Goal: Task Accomplishment & Management: Use online tool/utility

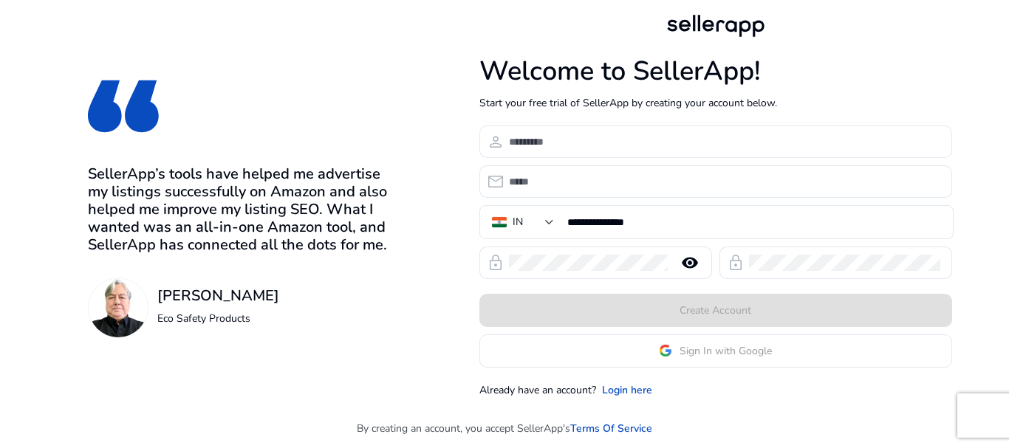
click at [597, 138] on input at bounding box center [724, 142] width 431 height 16
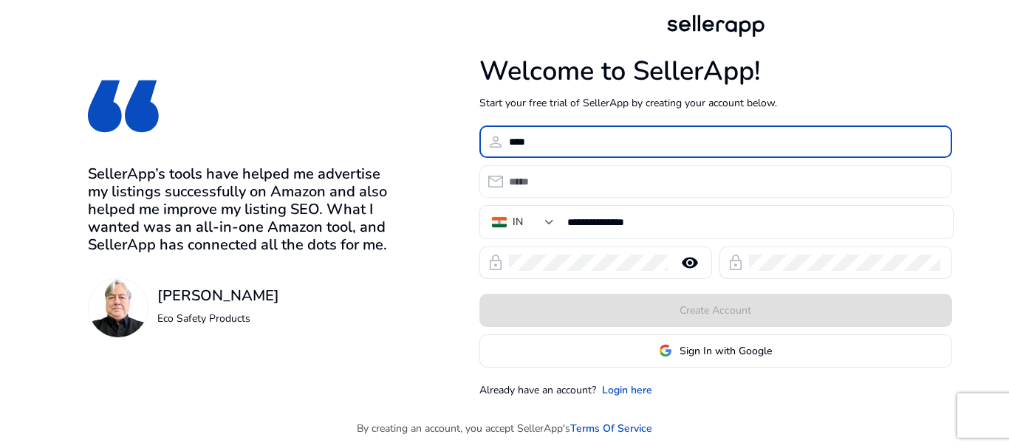
type input "****"
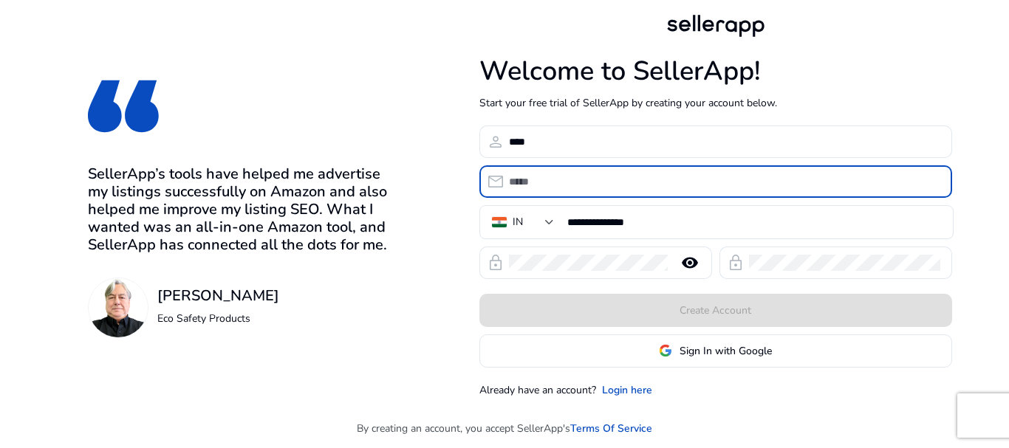
click at [587, 174] on input "email" at bounding box center [724, 182] width 431 height 16
type input "**********"
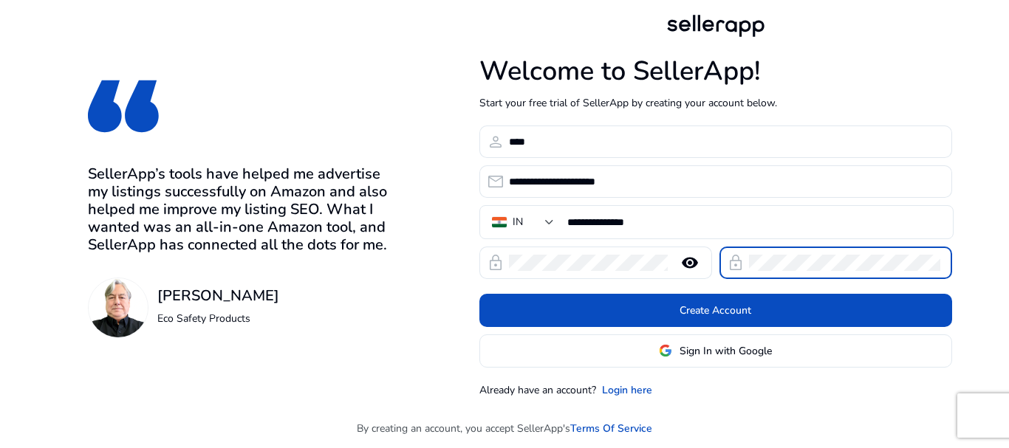
click at [708, 345] on span "Sign In with Google" at bounding box center [725, 351] width 92 height 16
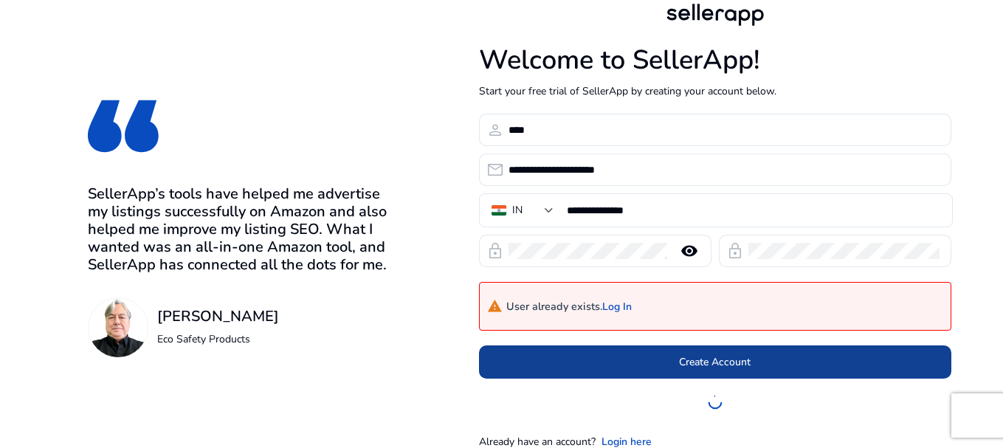
click at [642, 368] on span at bounding box center [715, 361] width 473 height 35
click at [553, 369] on span at bounding box center [715, 361] width 473 height 35
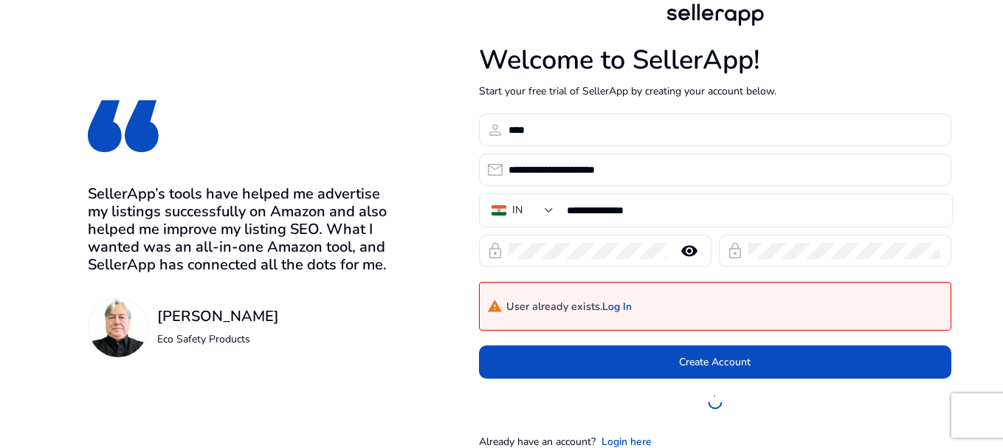
click at [622, 304] on link "Log In" at bounding box center [617, 307] width 30 height 13
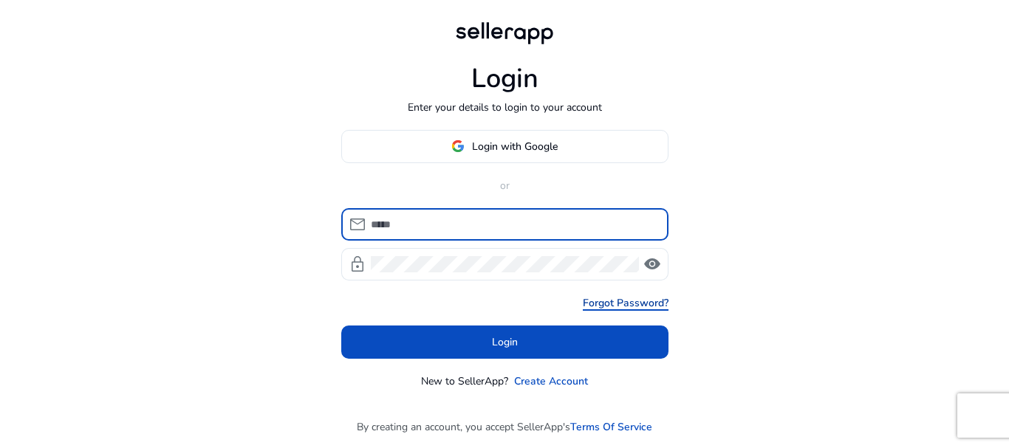
type input "**********"
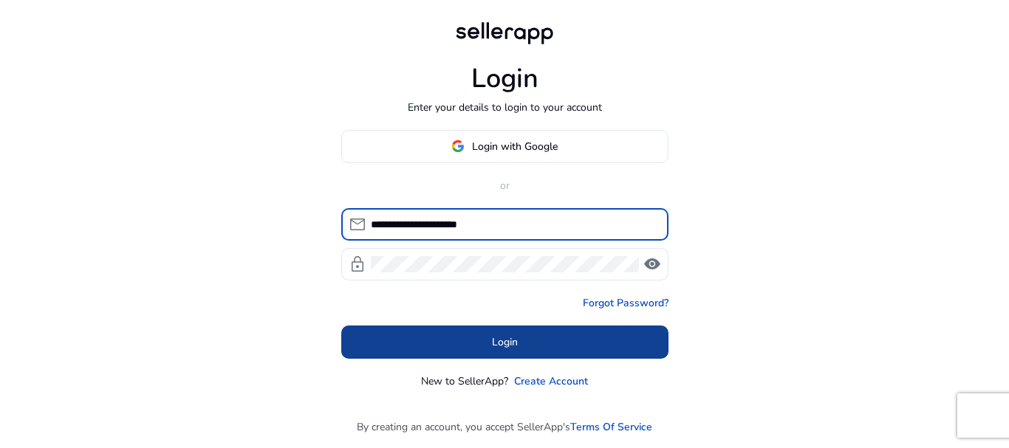
click at [617, 351] on span at bounding box center [504, 341] width 327 height 35
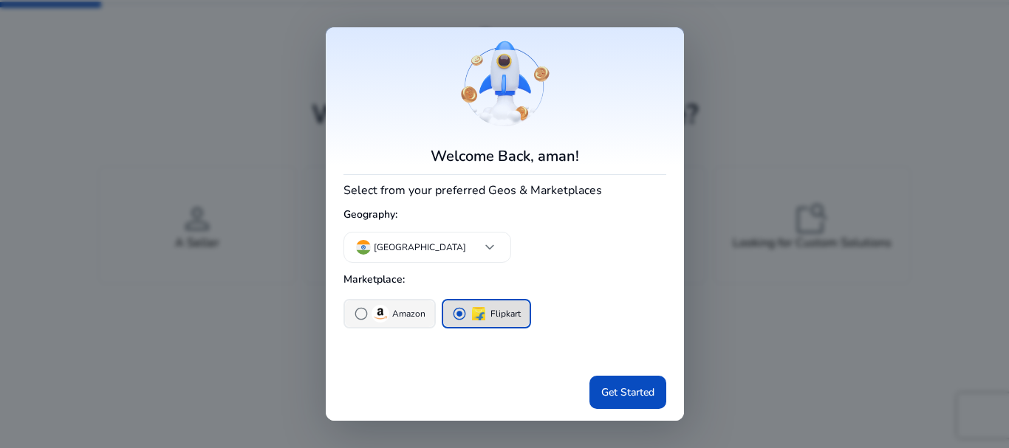
click at [357, 309] on span "radio_button_unchecked" at bounding box center [361, 313] width 15 height 15
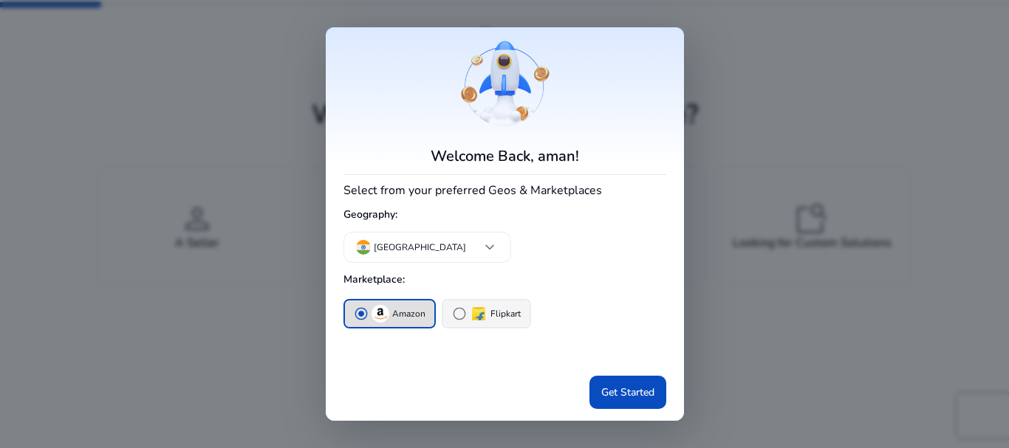
click at [467, 317] on div "radio_button_unchecked Flipkart" at bounding box center [486, 314] width 69 height 18
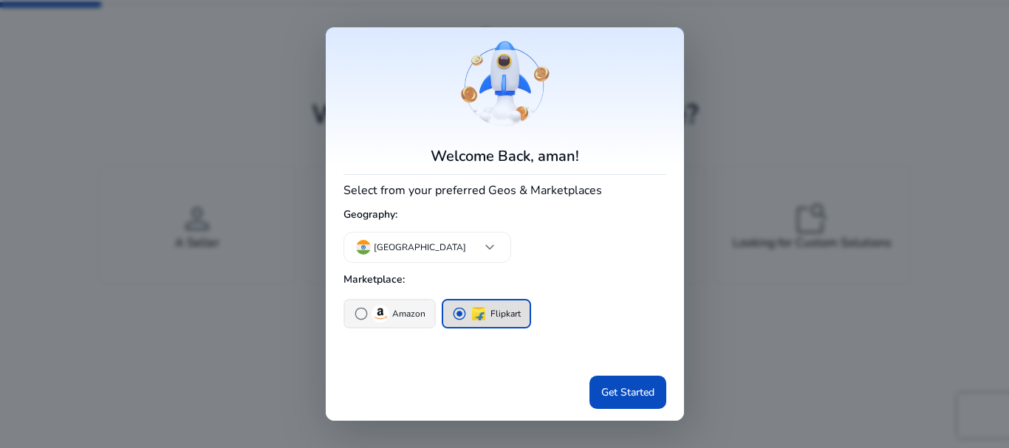
click at [371, 317] on img "button" at bounding box center [380, 314] width 18 height 18
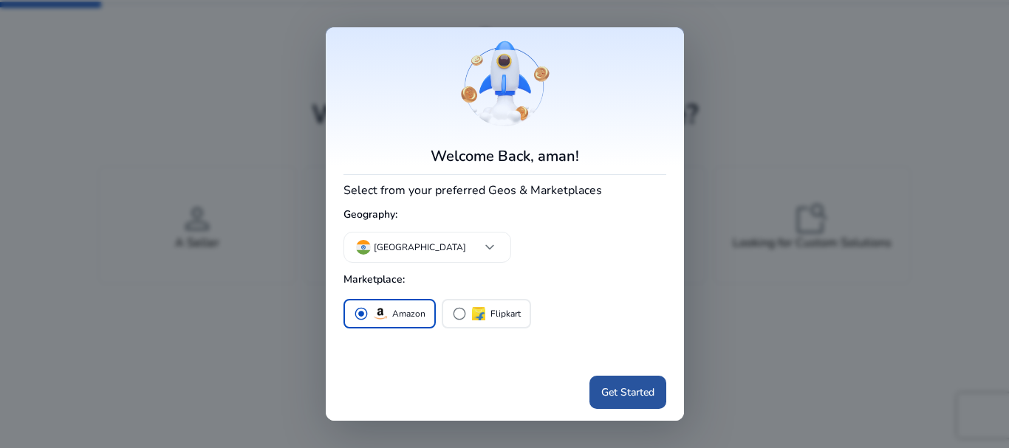
click at [601, 397] on span "Get Started" at bounding box center [627, 393] width 53 height 16
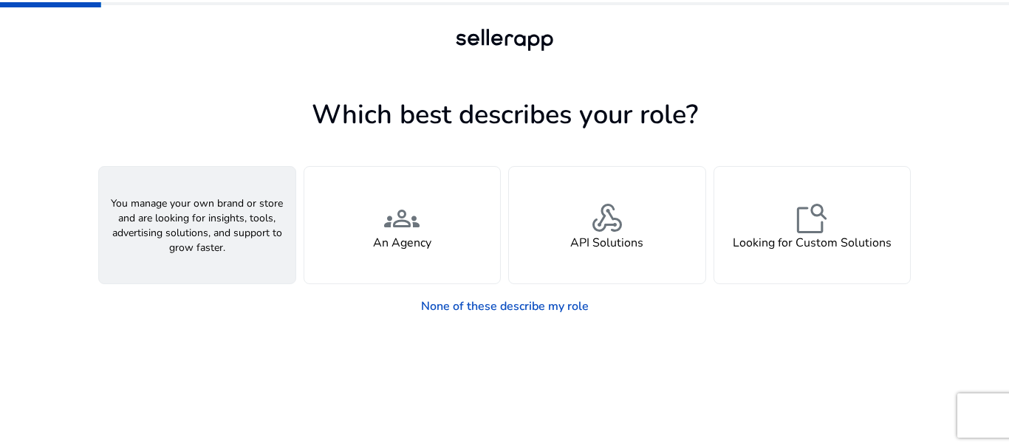
click at [254, 248] on div "person A Seller" at bounding box center [197, 225] width 196 height 117
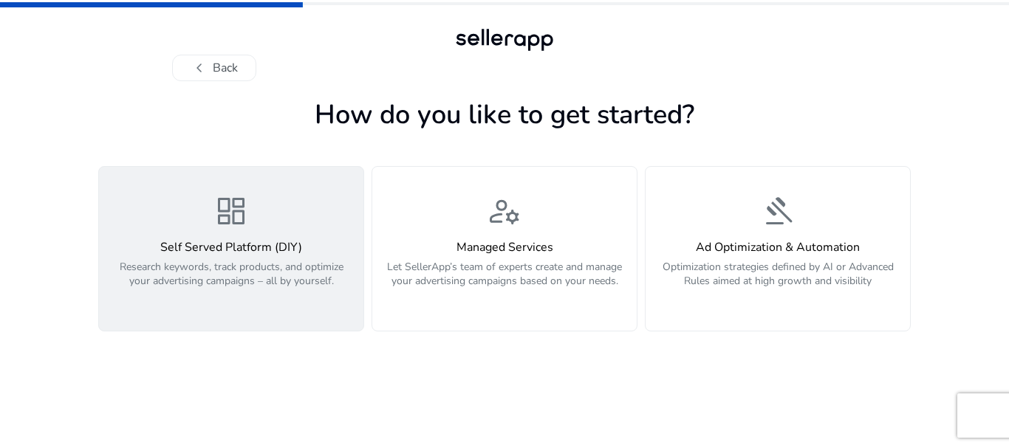
click at [303, 247] on h4 "Self Served Platform (DIY)" at bounding box center [231, 248] width 247 height 14
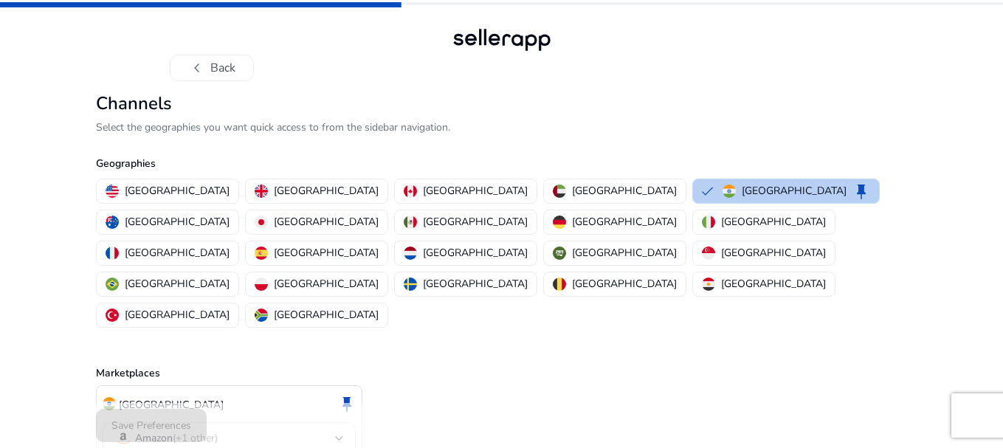
click at [742, 189] on p "[GEOGRAPHIC_DATA]" at bounding box center [794, 191] width 105 height 16
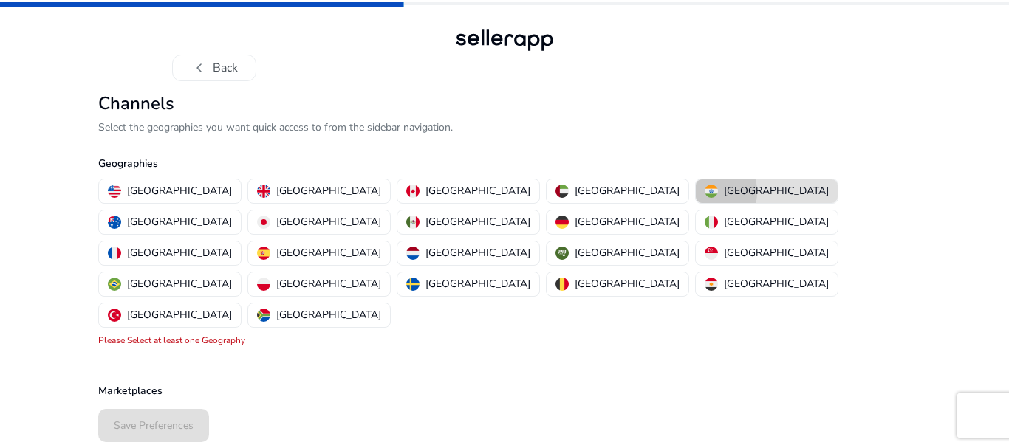
click at [704, 192] on img "button" at bounding box center [710, 191] width 13 height 13
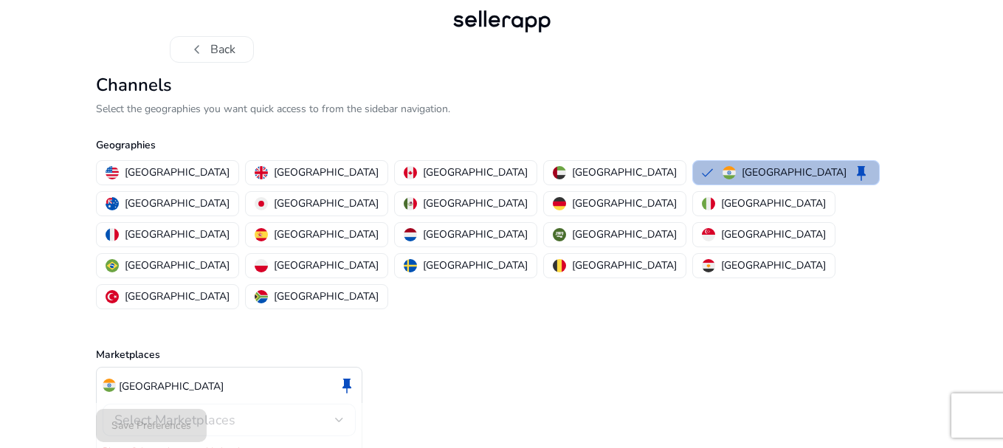
scroll to position [29, 0]
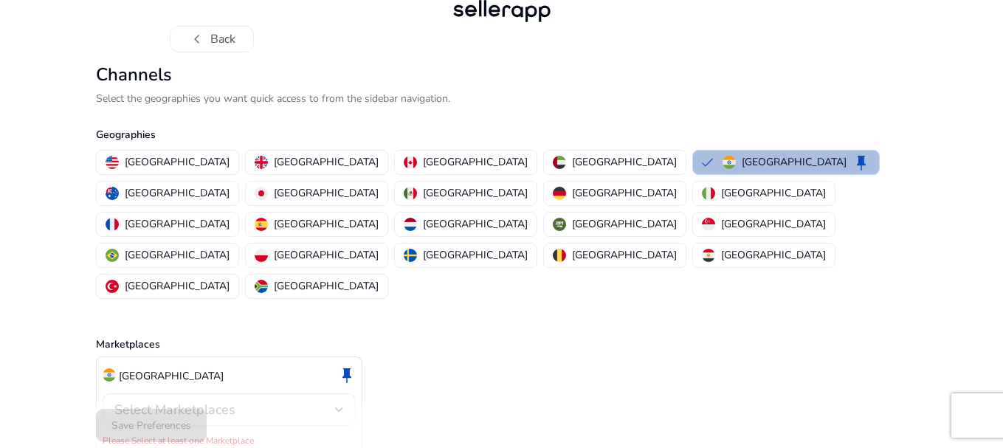
click at [155, 401] on span "Select Marketplaces" at bounding box center [174, 410] width 121 height 18
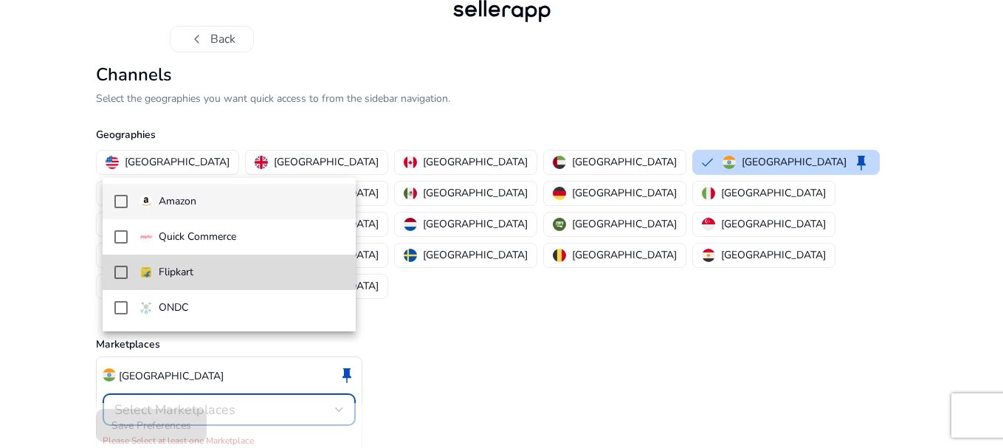
click at [127, 271] on mat-pseudo-checkbox at bounding box center [120, 272] width 13 height 13
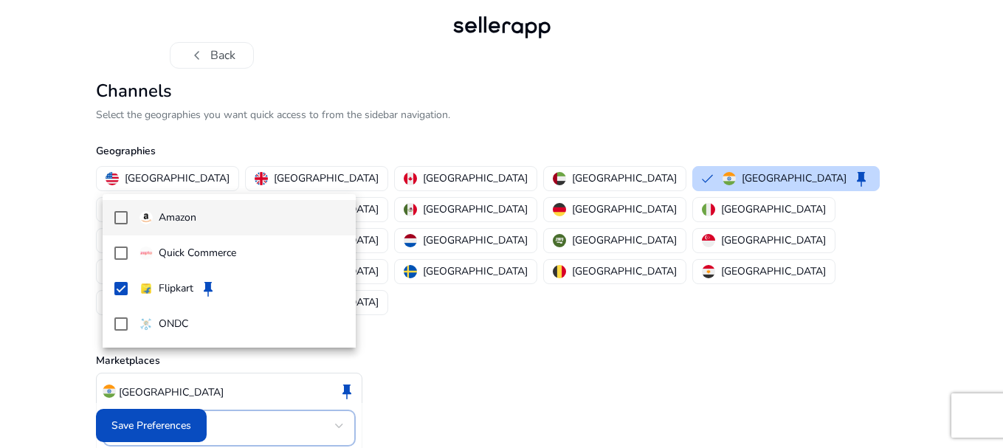
click at [115, 219] on mat-pseudo-checkbox at bounding box center [120, 217] width 13 height 13
click at [157, 427] on div at bounding box center [501, 224] width 1003 height 448
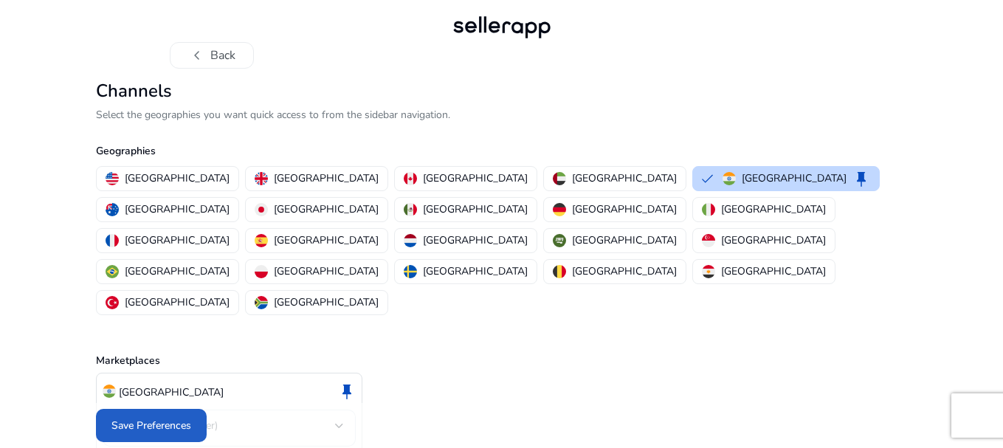
click at [157, 427] on span "Save Preferences" at bounding box center [151, 426] width 80 height 16
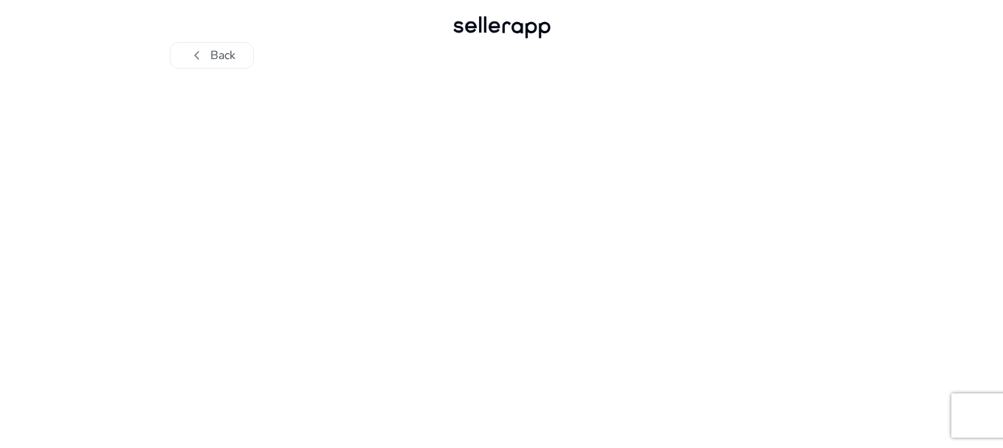
scroll to position [0, 0]
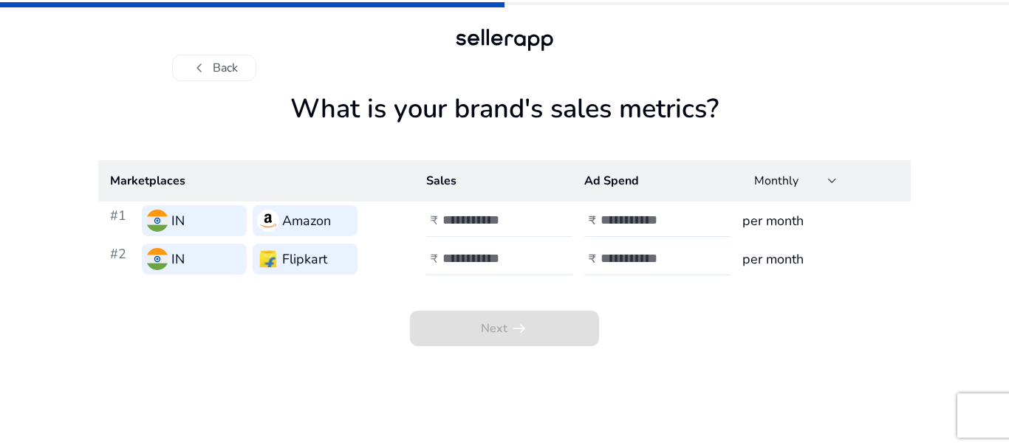
click at [493, 220] on input "number" at bounding box center [492, 220] width 100 height 16
type input "******"
click at [474, 262] on input "number" at bounding box center [492, 258] width 100 height 16
type input "******"
click at [647, 213] on input "number" at bounding box center [650, 220] width 100 height 16
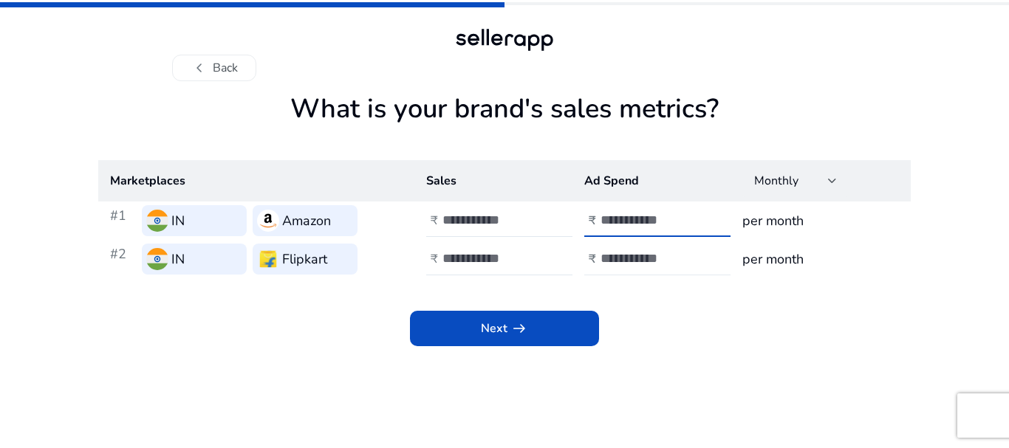
type input "****"
click at [613, 259] on input "number" at bounding box center [650, 258] width 100 height 16
type input "****"
click at [503, 216] on input "******" at bounding box center [492, 220] width 100 height 16
type input "*"
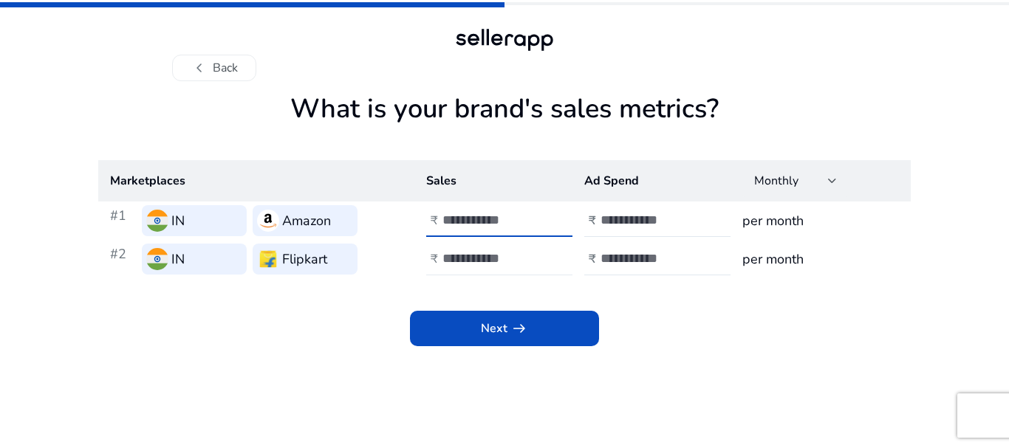
click at [507, 247] on div "******" at bounding box center [508, 259] width 133 height 32
click at [498, 213] on input "*****" at bounding box center [492, 220] width 100 height 16
type input "*"
type input "*****"
click at [490, 256] on input "******" at bounding box center [492, 258] width 100 height 16
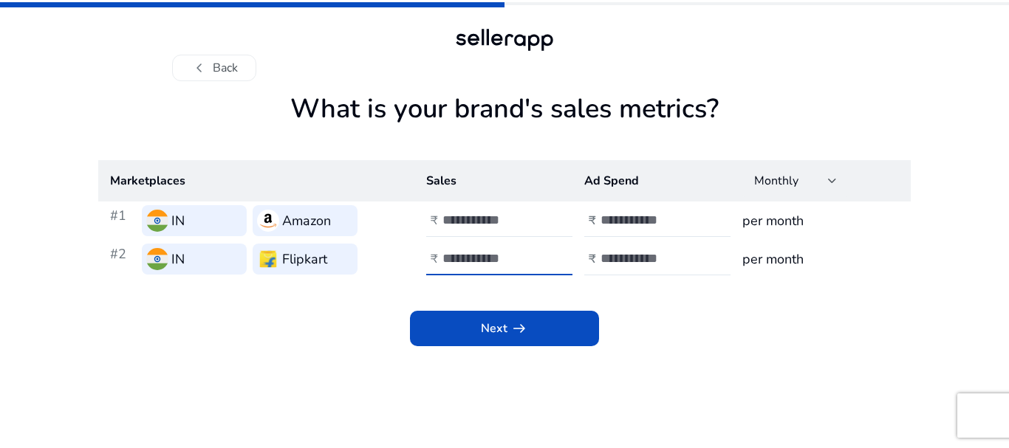
type input "*"
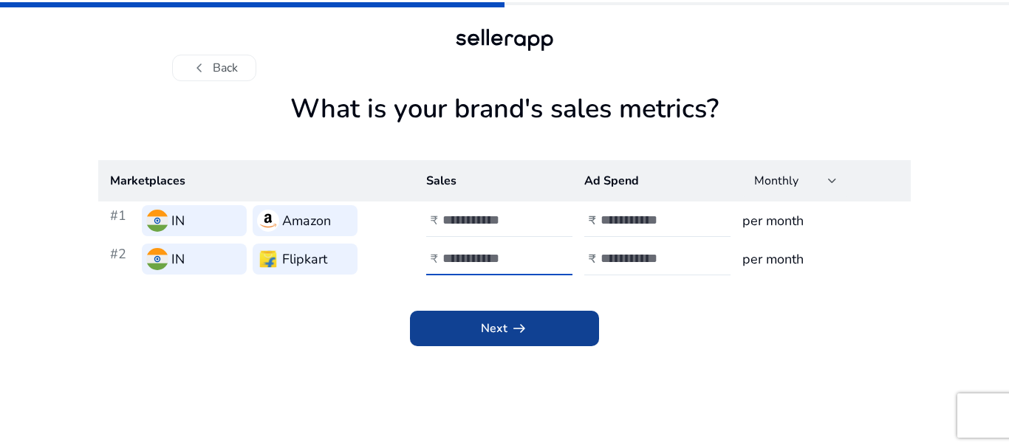
type input "*****"
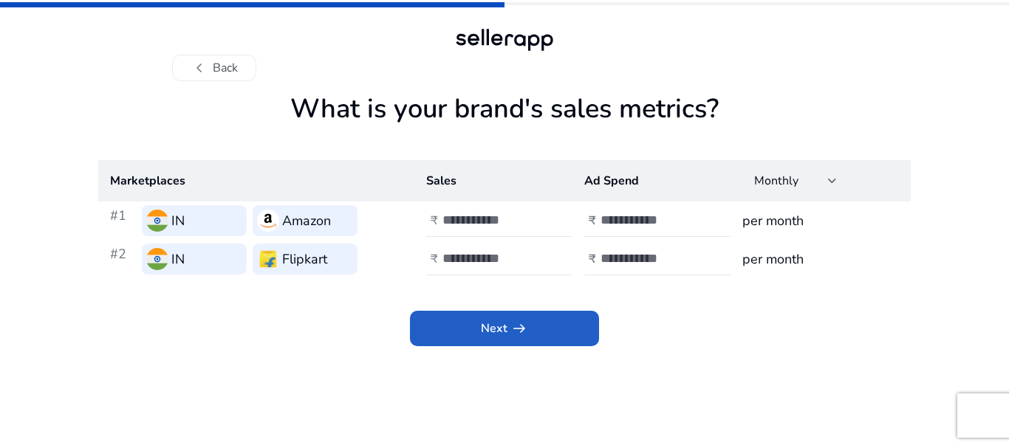
drag, startPoint x: 512, startPoint y: 340, endPoint x: 516, endPoint y: 354, distance: 15.2
click at [517, 354] on app-sales-metrics "What is your brand's sales metrics? Marketplaces Sales Ad Spend Monthly #1 IN A…" at bounding box center [504, 270] width 812 height 355
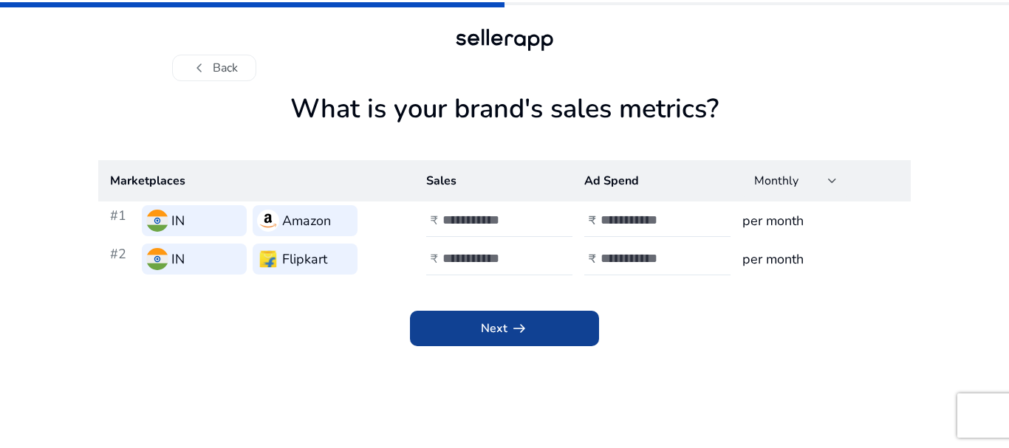
click at [515, 337] on span "arrow_right_alt" at bounding box center [519, 329] width 18 height 18
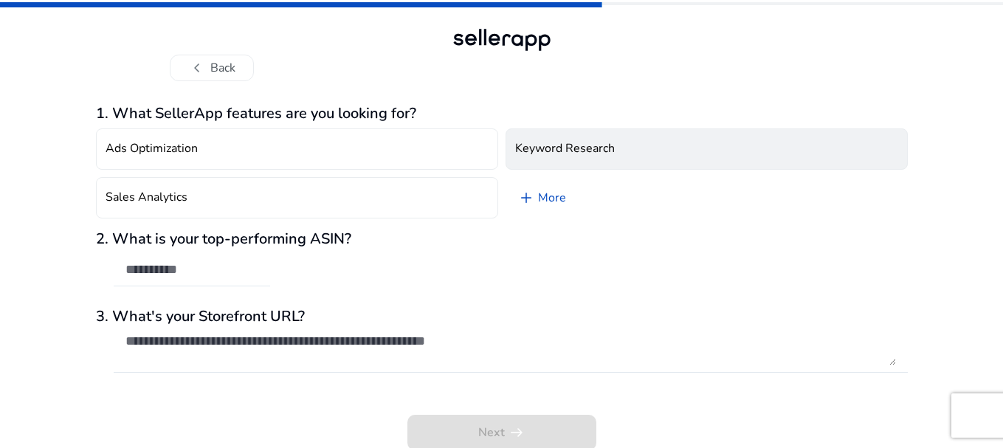
click at [540, 145] on h4 "Keyword Research" at bounding box center [565, 149] width 100 height 14
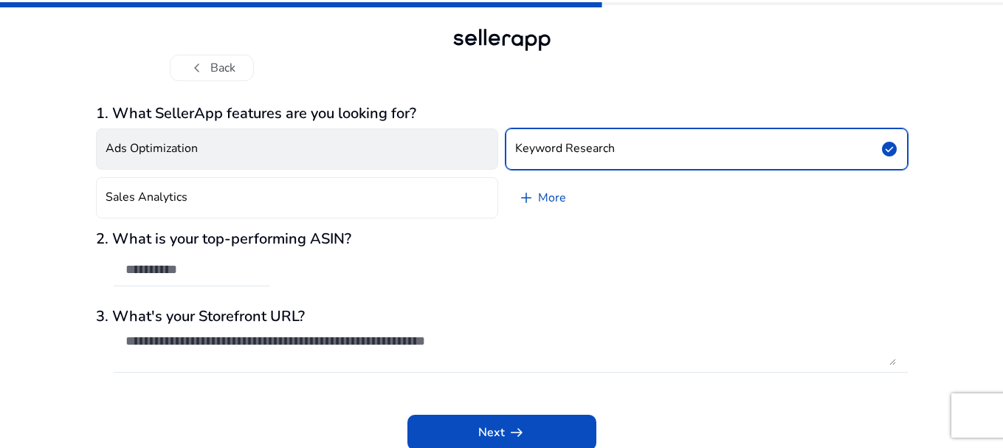
click at [347, 157] on button "Ads Optimization" at bounding box center [297, 148] width 402 height 41
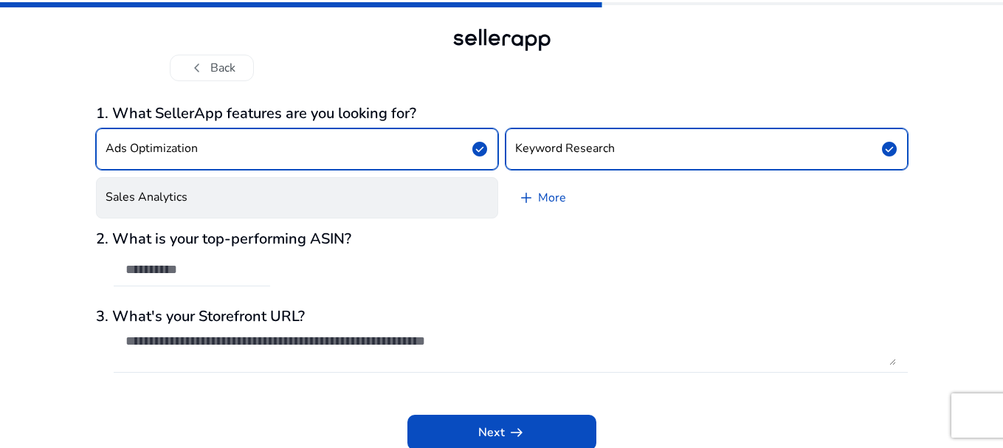
click at [334, 192] on button "Sales Analytics" at bounding box center [297, 197] width 402 height 41
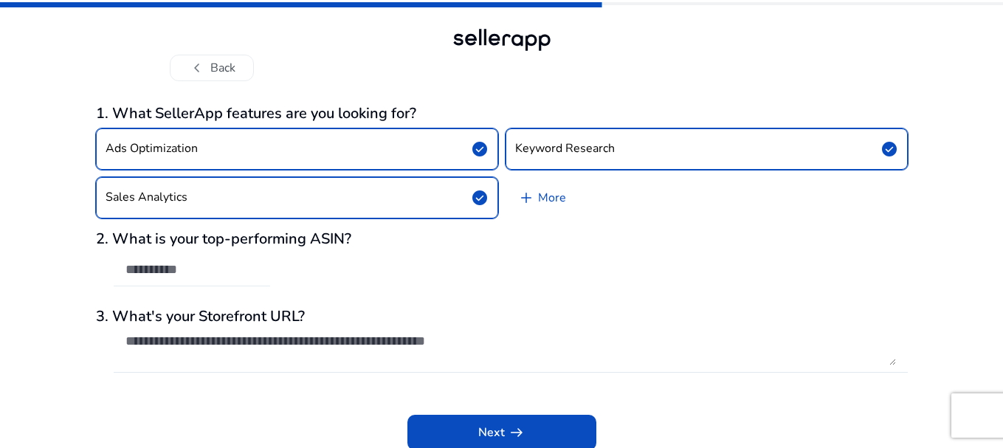
click at [233, 265] on input "text" at bounding box center [192, 269] width 133 height 16
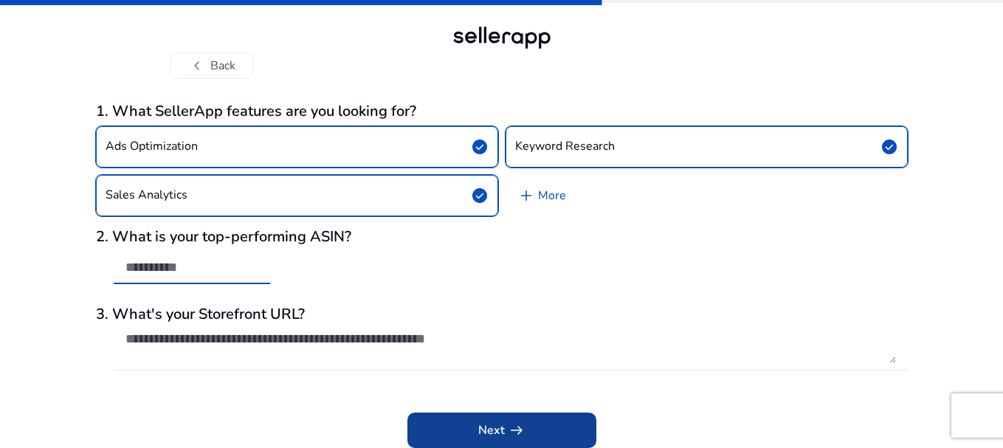
click at [425, 427] on span at bounding box center [502, 430] width 189 height 35
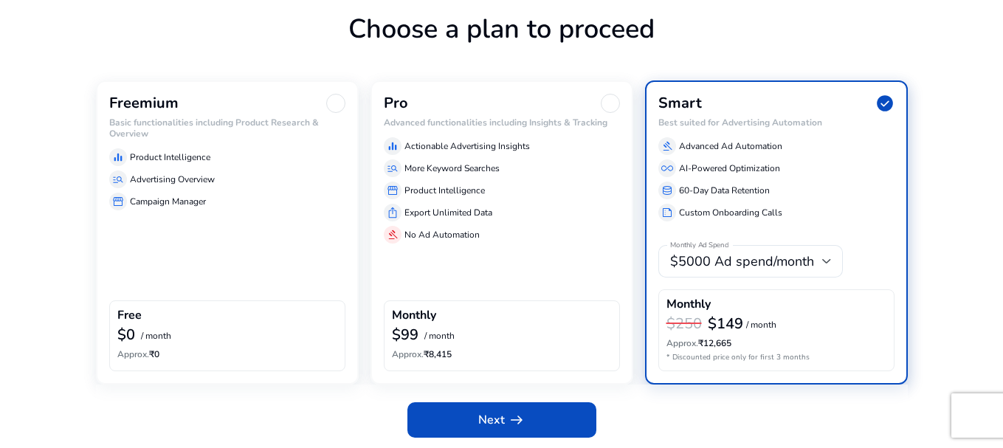
scroll to position [87, 0]
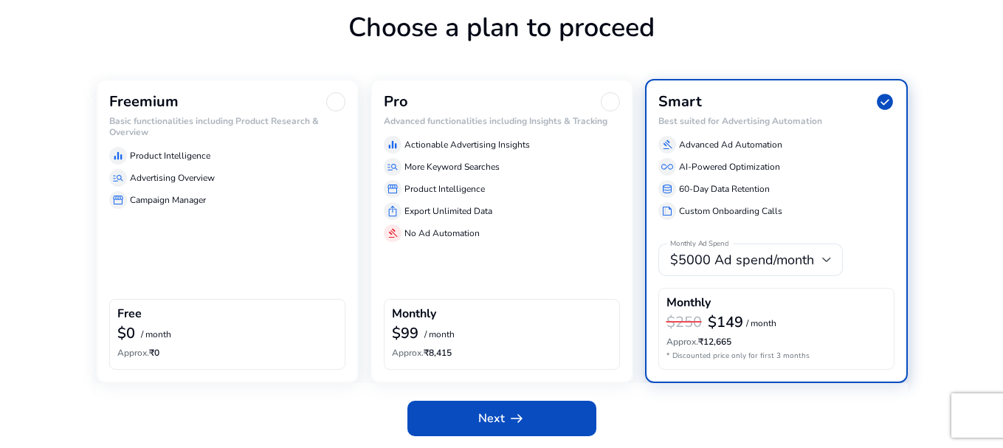
click at [306, 101] on div "Freemium" at bounding box center [227, 101] width 236 height 19
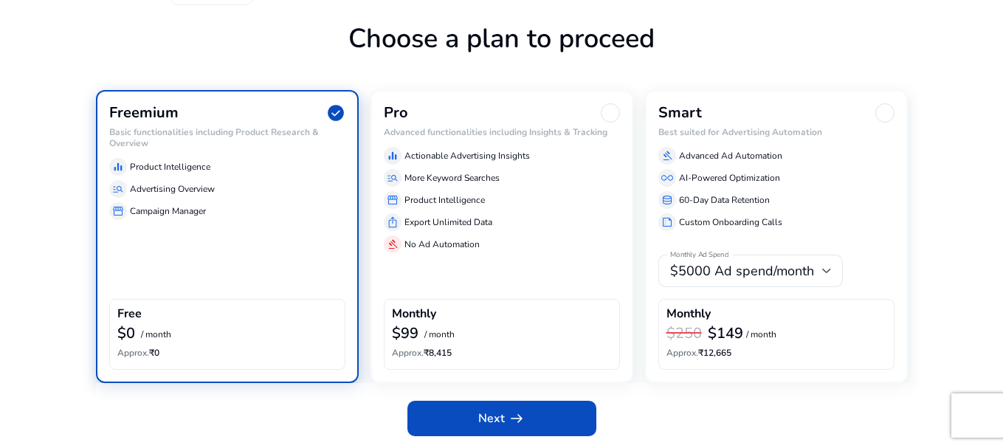
scroll to position [76, 0]
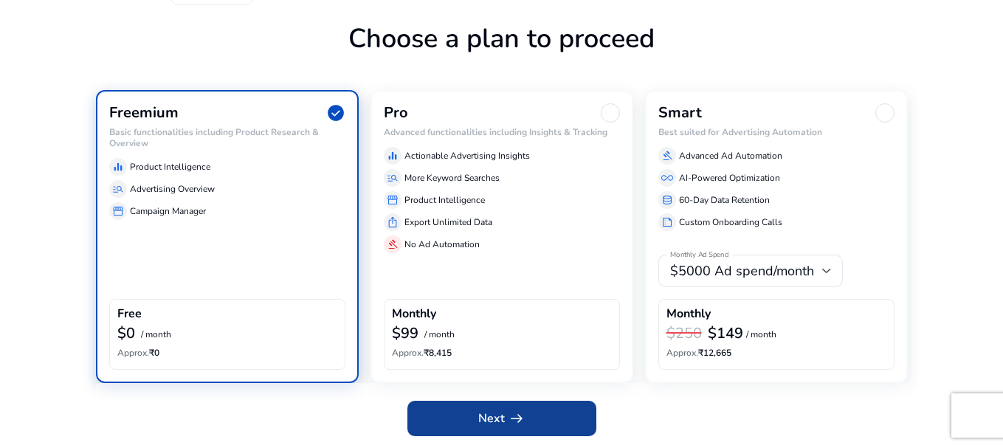
click at [471, 421] on span at bounding box center [502, 418] width 189 height 35
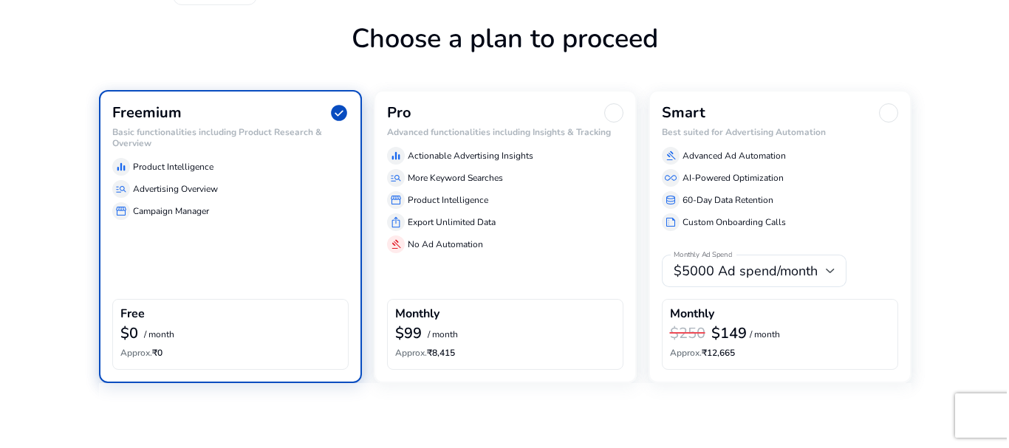
scroll to position [0, 0]
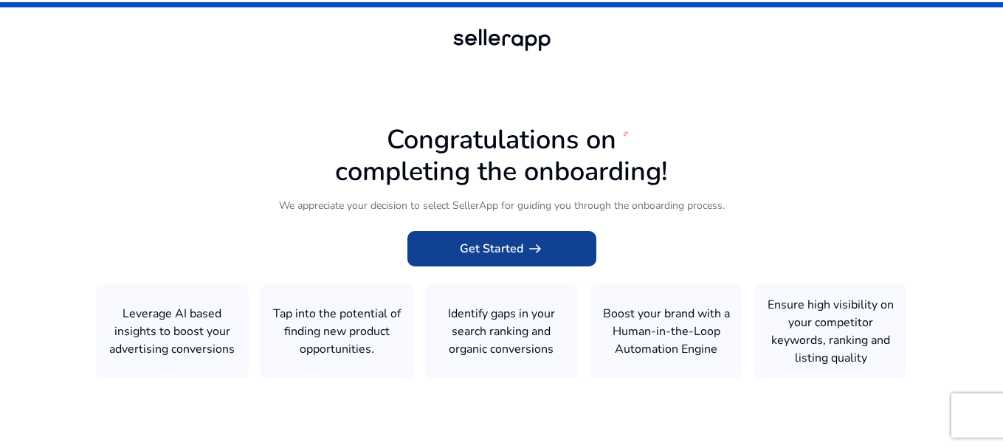
click at [522, 233] on span at bounding box center [502, 248] width 189 height 35
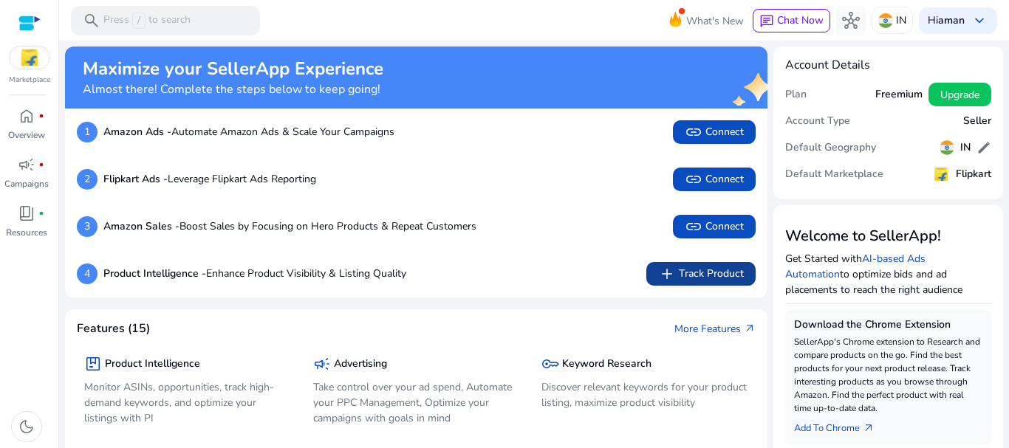
click at [692, 272] on span "add Track Product" at bounding box center [701, 274] width 86 height 18
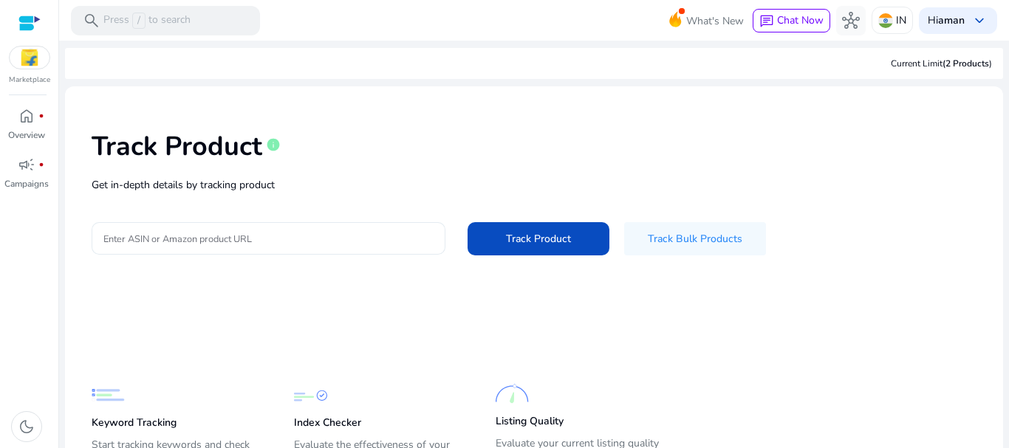
click at [264, 237] on input "Enter ASIN or Amazon product URL" at bounding box center [268, 238] width 330 height 16
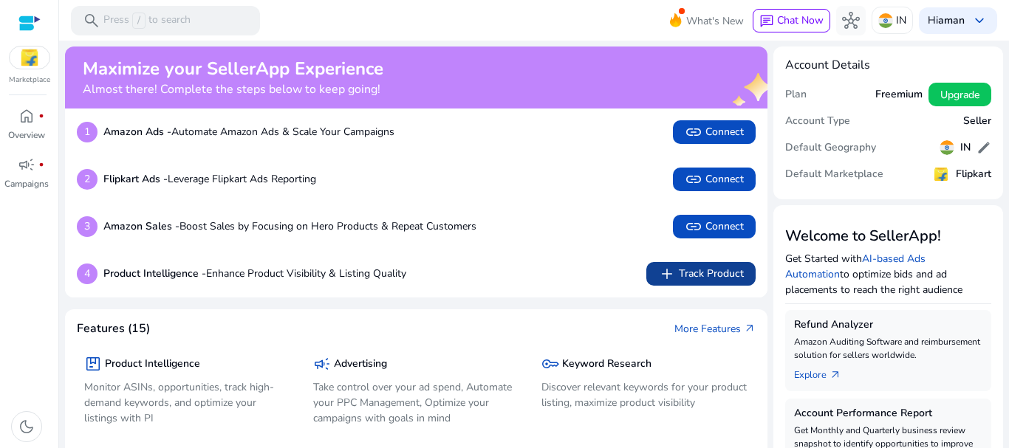
click at [724, 269] on span "add Track Product" at bounding box center [701, 274] width 86 height 18
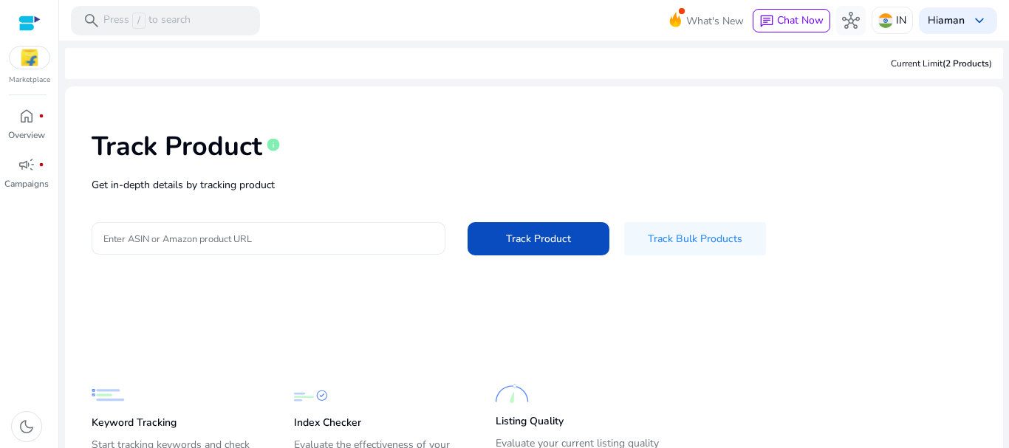
click at [221, 227] on div at bounding box center [268, 238] width 330 height 32
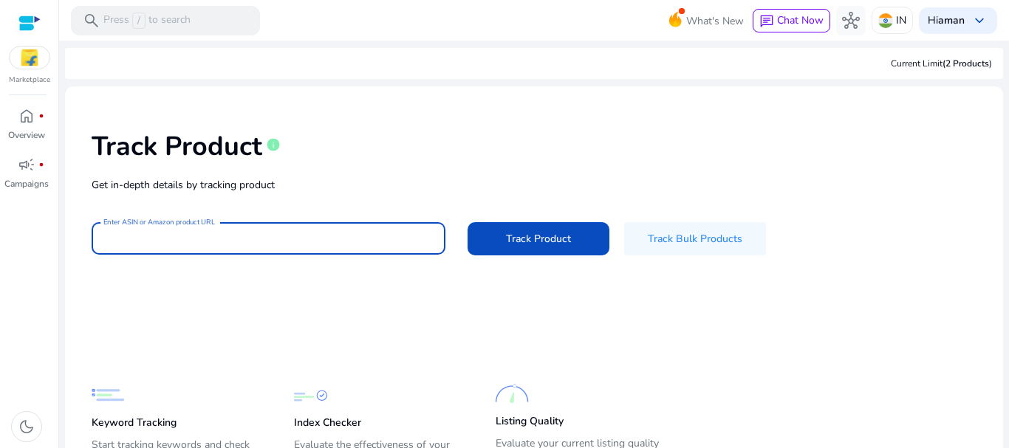
paste input "**********"
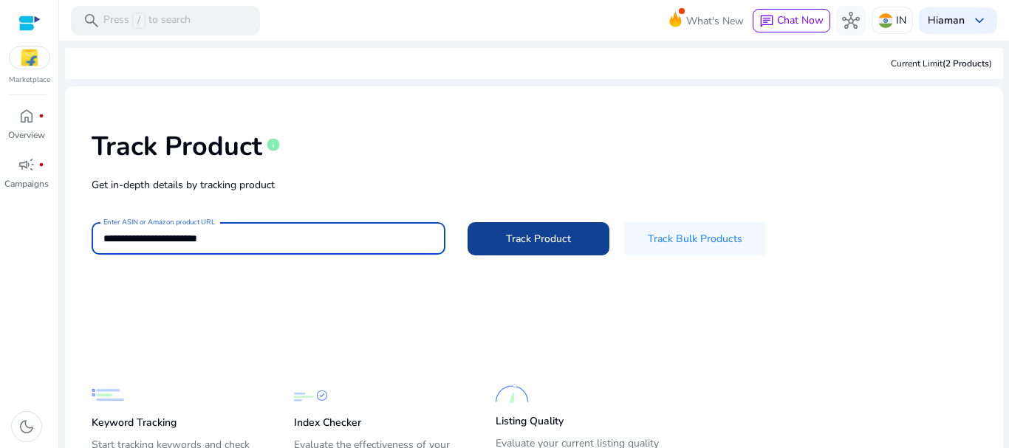
click at [487, 235] on span at bounding box center [538, 238] width 142 height 35
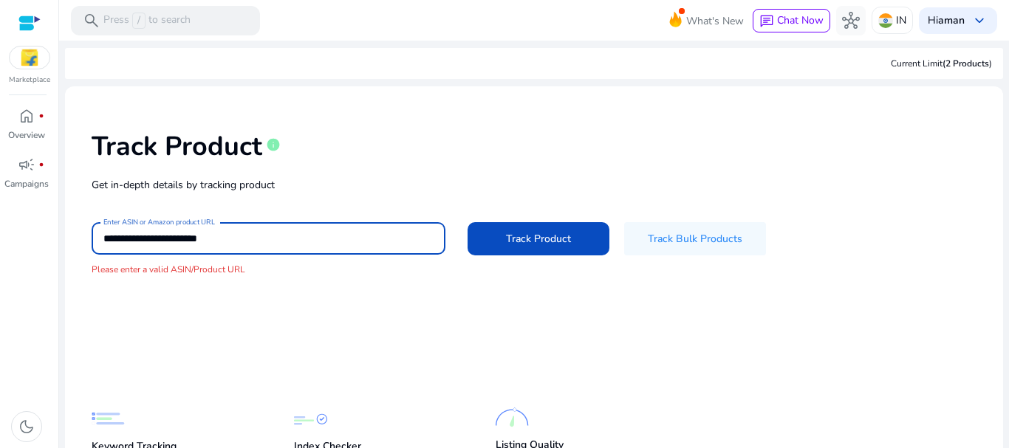
click at [272, 231] on input "**********" at bounding box center [268, 238] width 330 height 16
click at [519, 232] on span "Track Product" at bounding box center [538, 239] width 65 height 16
click at [336, 230] on input "**********" at bounding box center [268, 238] width 330 height 16
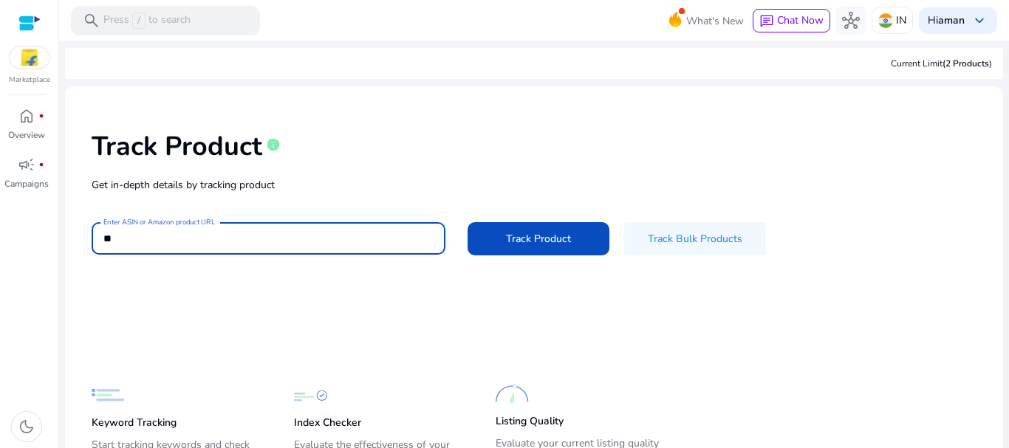
type input "*"
click at [194, 227] on mat-label "Enter ASIN or Amazon product URL" at bounding box center [158, 222] width 111 height 10
click at [194, 230] on input "Enter ASIN or Amazon product URL" at bounding box center [268, 238] width 330 height 16
paste input "**********"
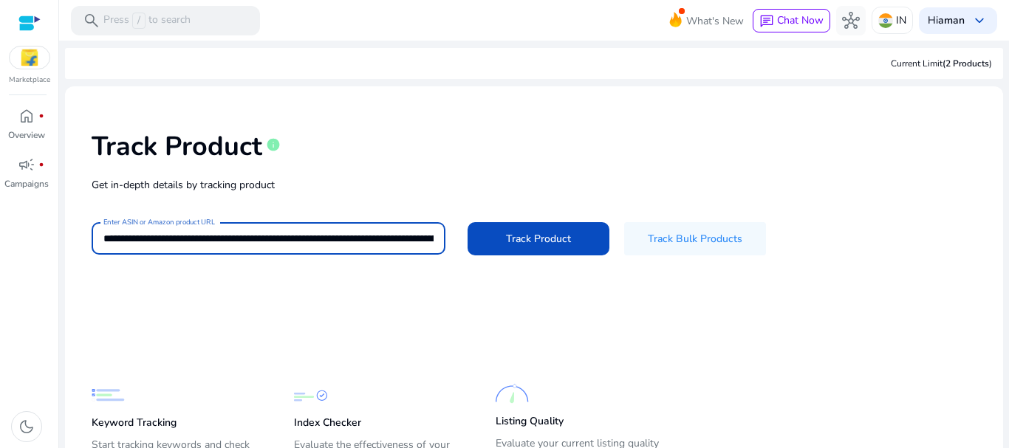
scroll to position [0, 1722]
type input "**********"
click at [515, 241] on span "Track Product" at bounding box center [538, 239] width 65 height 16
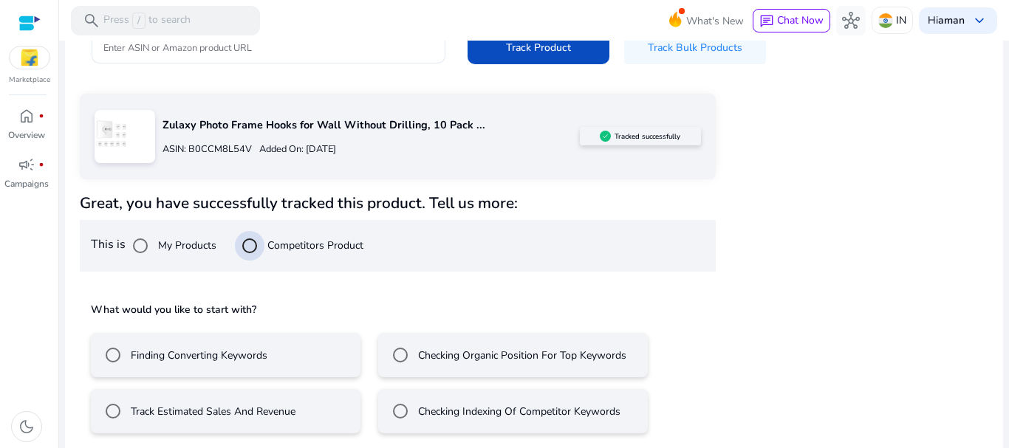
scroll to position [199, 0]
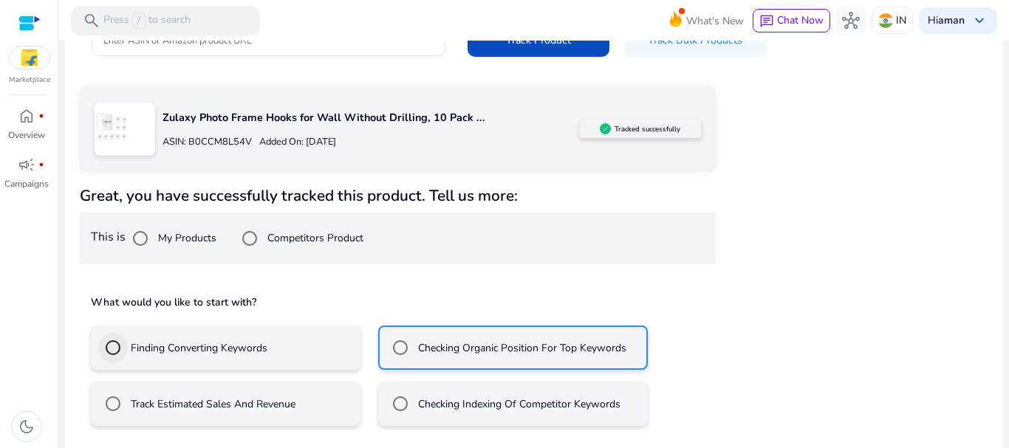
click at [128, 343] on div at bounding box center [112, 347] width 35 height 35
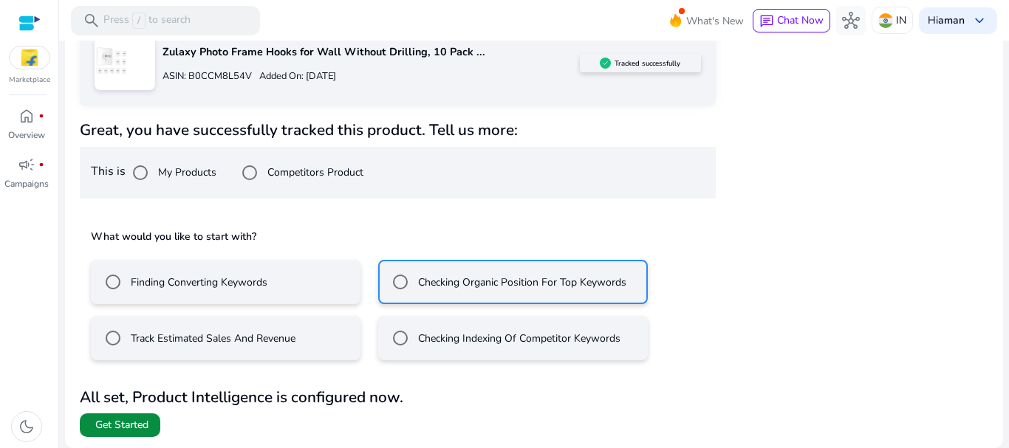
click at [99, 427] on span "Get Started" at bounding box center [121, 425] width 53 height 15
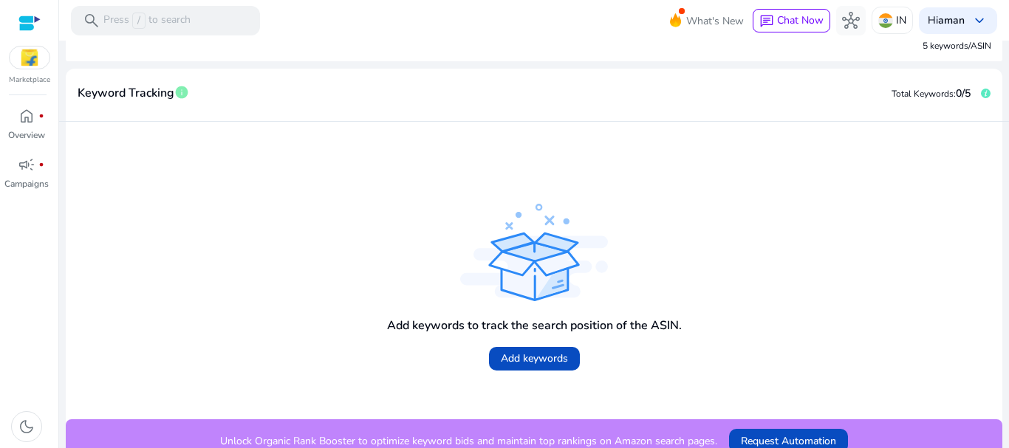
scroll to position [148, 0]
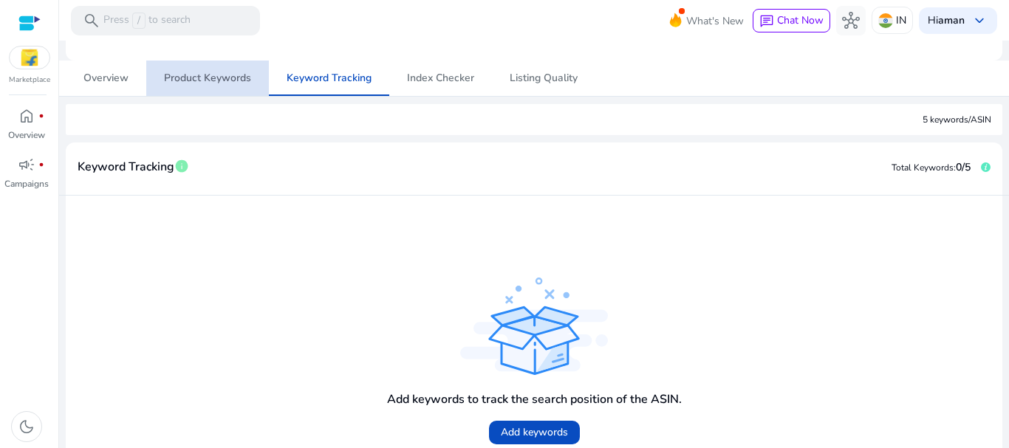
click at [213, 80] on span "Product Keywords" at bounding box center [207, 78] width 87 height 10
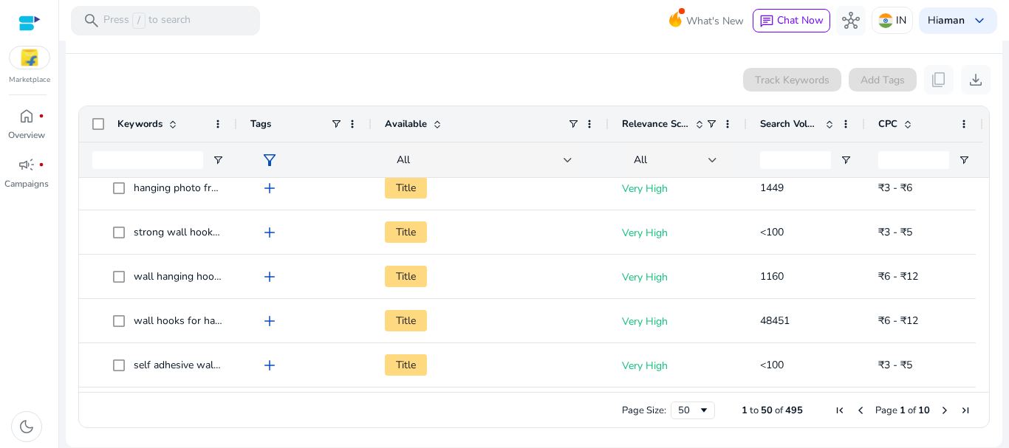
scroll to position [738, 0]
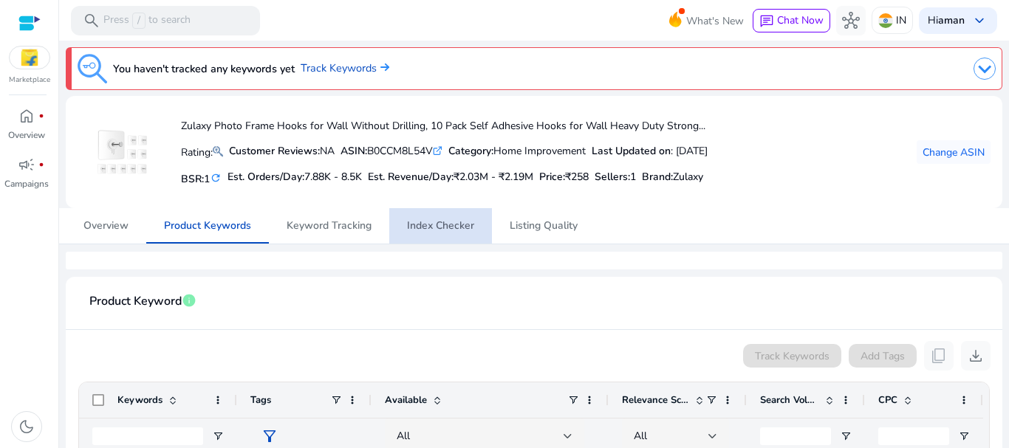
click at [450, 217] on span "Index Checker" at bounding box center [440, 225] width 67 height 35
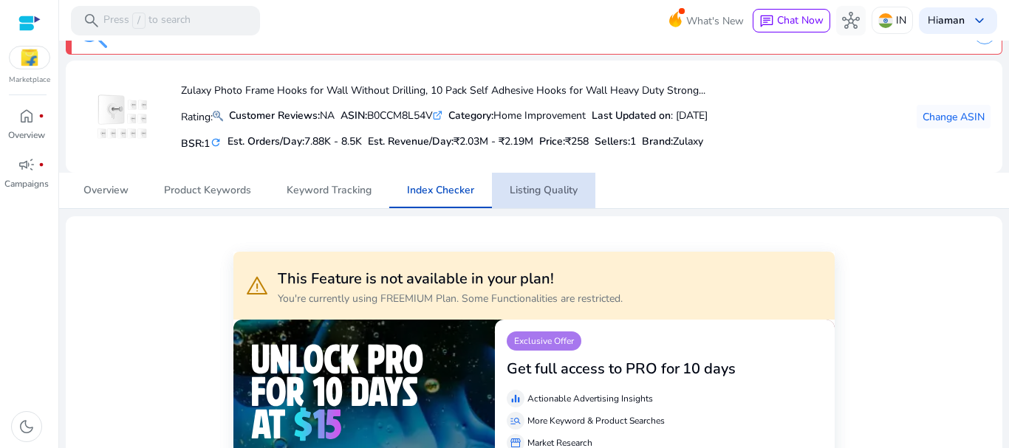
click at [512, 202] on span "Listing Quality" at bounding box center [543, 190] width 68 height 35
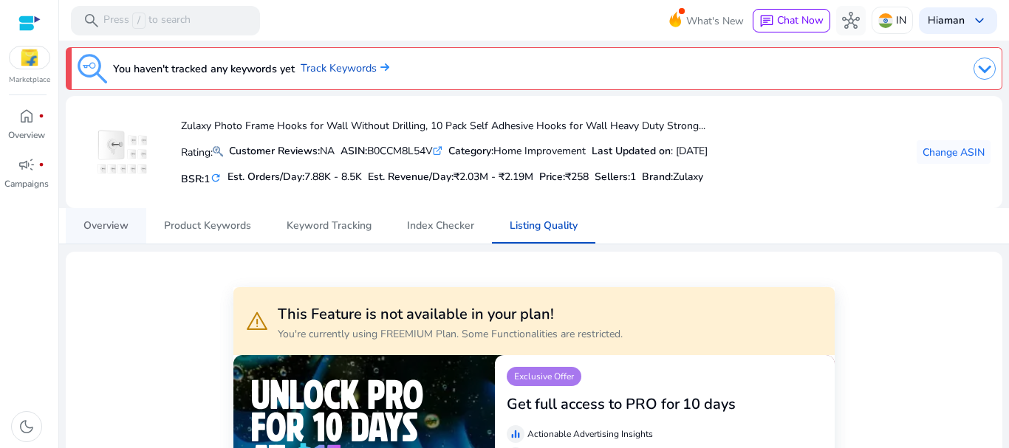
click at [83, 236] on link "Overview" at bounding box center [106, 225] width 80 height 35
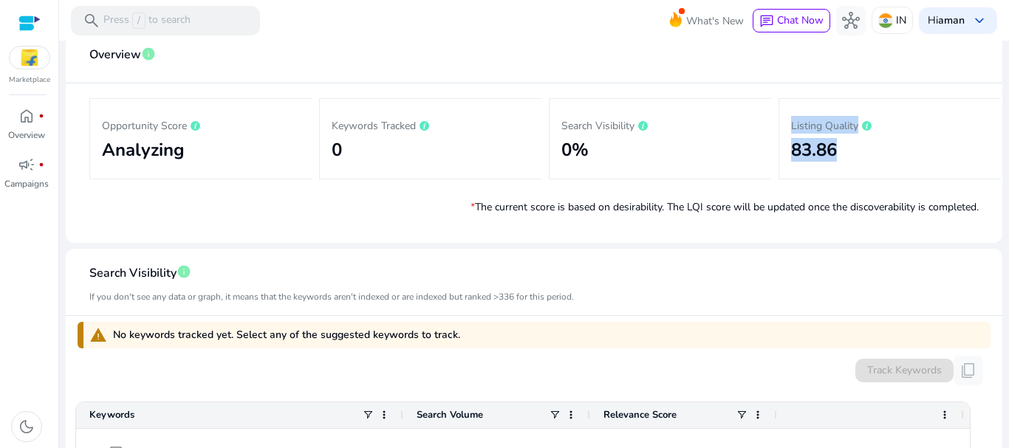
drag, startPoint x: 842, startPoint y: 139, endPoint x: 758, endPoint y: 152, distance: 85.9
click at [769, 151] on div "Opportunity Score Analyzing Keywords Tracked 0 Search Visibility 0% Listing Qua…" at bounding box center [533, 138] width 889 height 111
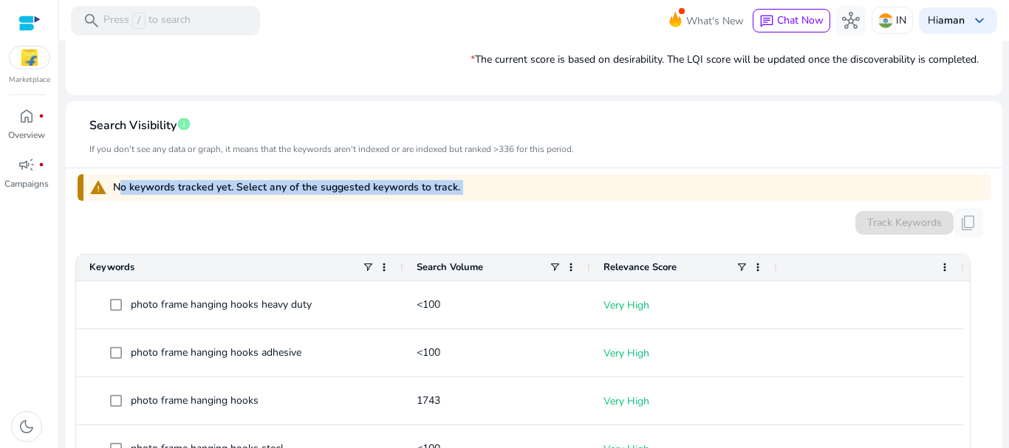
drag, startPoint x: 133, startPoint y: 200, endPoint x: 318, endPoint y: 205, distance: 185.4
click at [318, 205] on div "warning No keywords tracked yet. Select any of the suggested keywords to track.…" at bounding box center [534, 391] width 913 height 446
click at [520, 188] on div "warning No keywords tracked yet. Select any of the suggested keywords to track." at bounding box center [534, 187] width 913 height 27
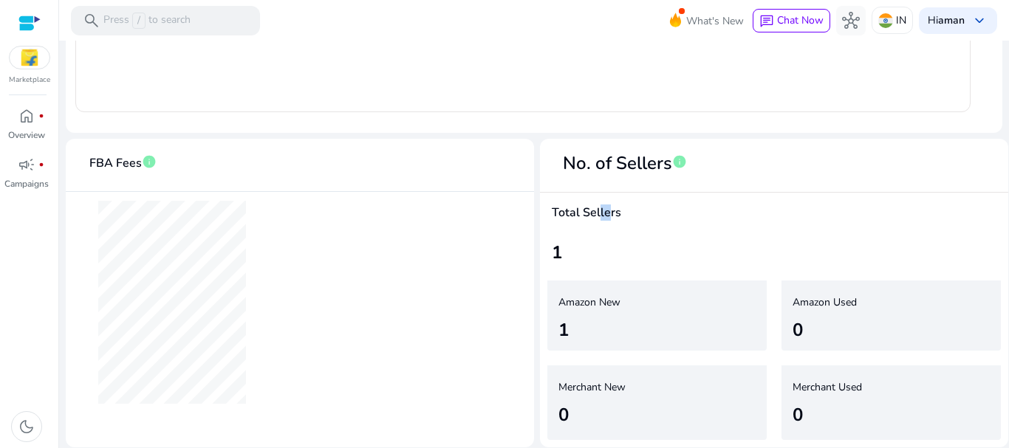
drag, startPoint x: 580, startPoint y: 199, endPoint x: 600, endPoint y: 227, distance: 33.8
click at [600, 227] on div "Total Sellers 1" at bounding box center [774, 233] width 468 height 81
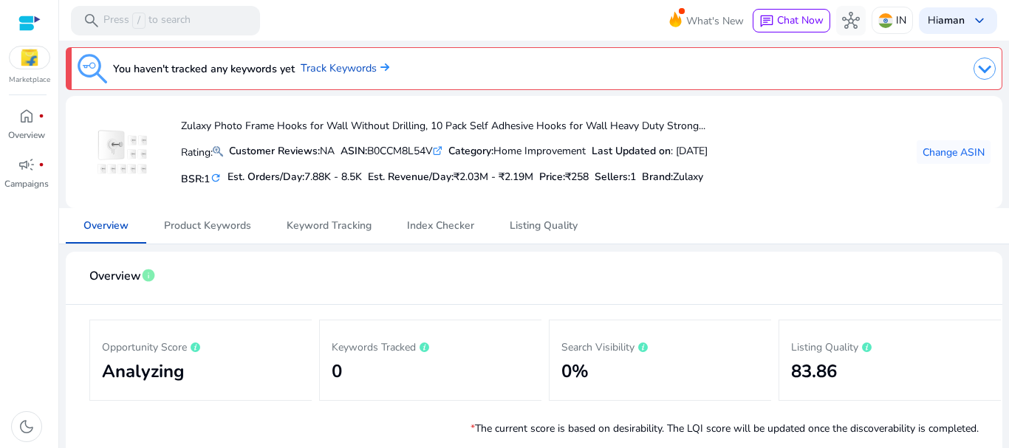
click at [442, 151] on icon ".st0{fill:#2c8af8}" at bounding box center [438, 151] width 10 height 10
click at [219, 14] on div "search Press / to search" at bounding box center [165, 21] width 189 height 30
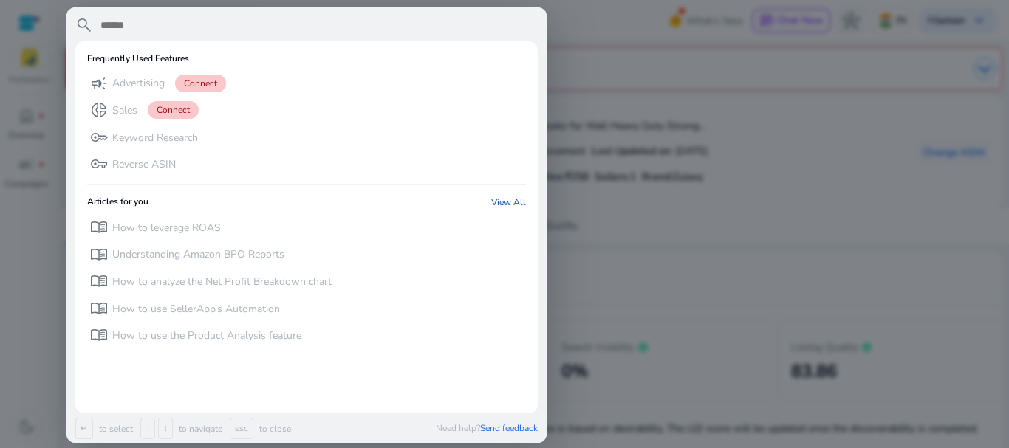
click at [738, 115] on div at bounding box center [504, 224] width 1009 height 448
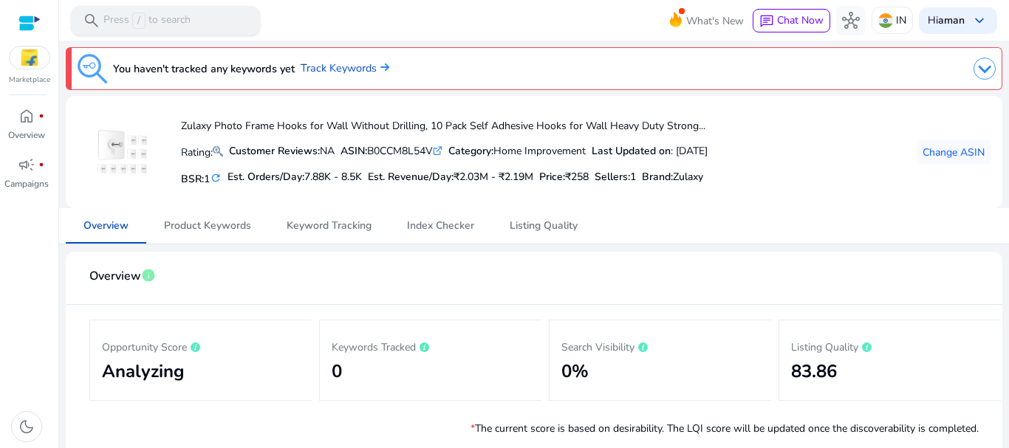
click at [184, 12] on div "search Press / to search" at bounding box center [165, 21] width 189 height 30
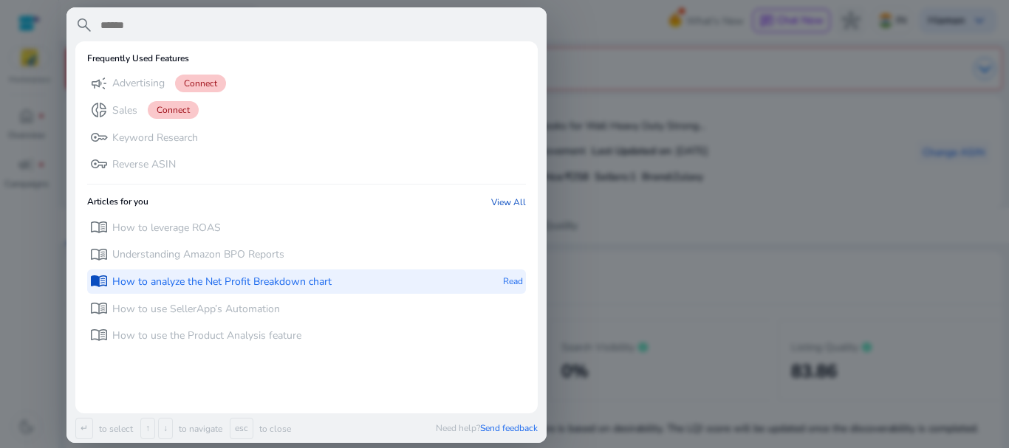
click at [245, 284] on p "How to analyze the Net Profit Breakdown chart" at bounding box center [221, 282] width 219 height 15
